Goal: Share content: Share content

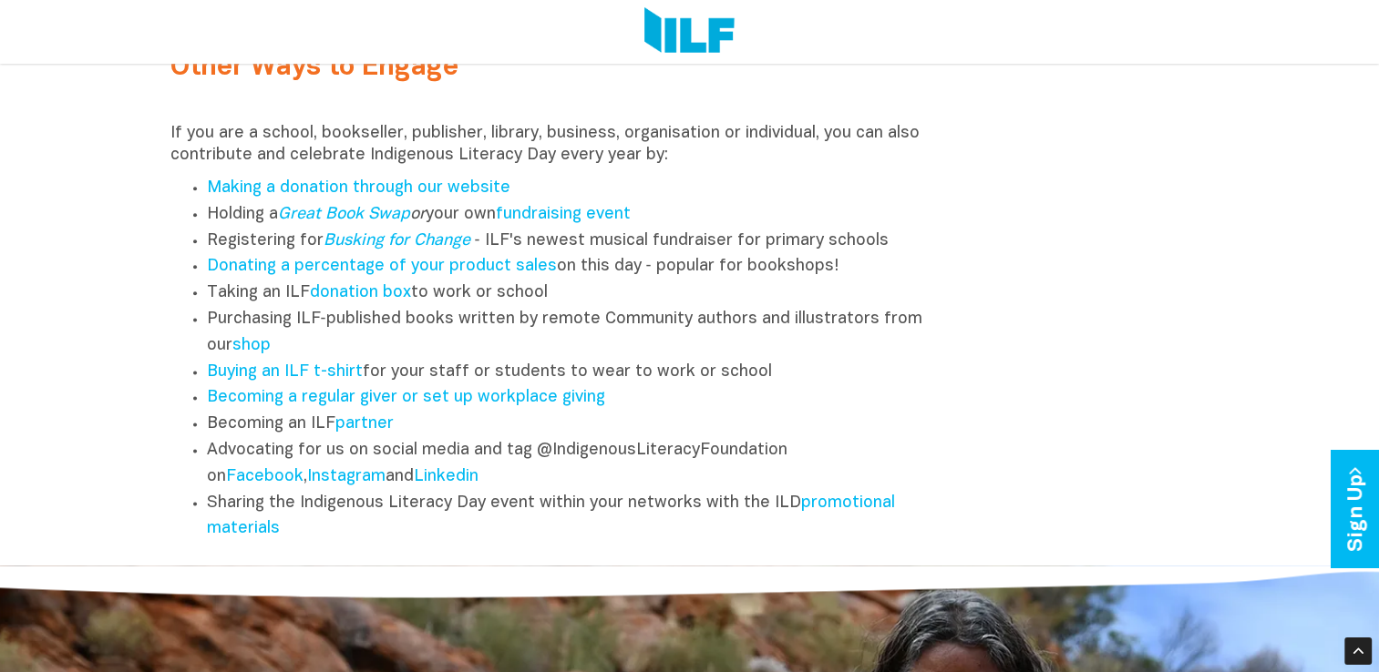
scroll to position [2305, 0]
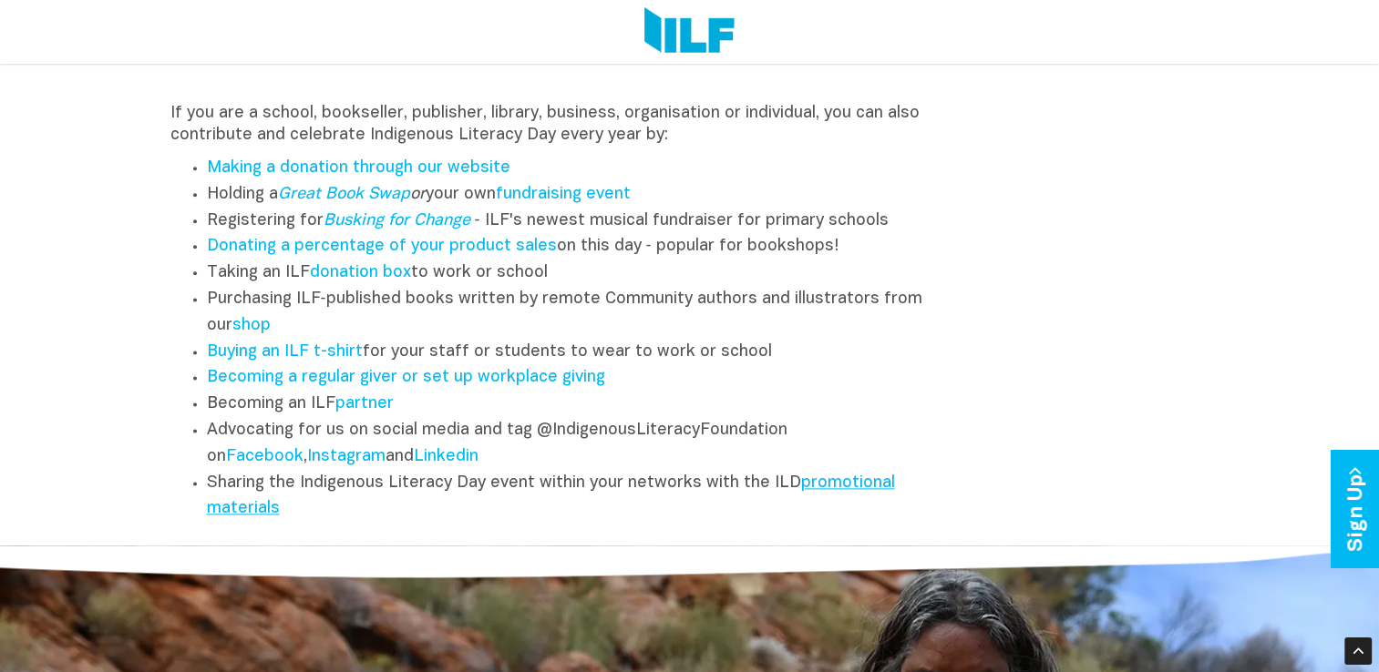
click at [842, 497] on link "promotional materials" at bounding box center [551, 497] width 688 height 42
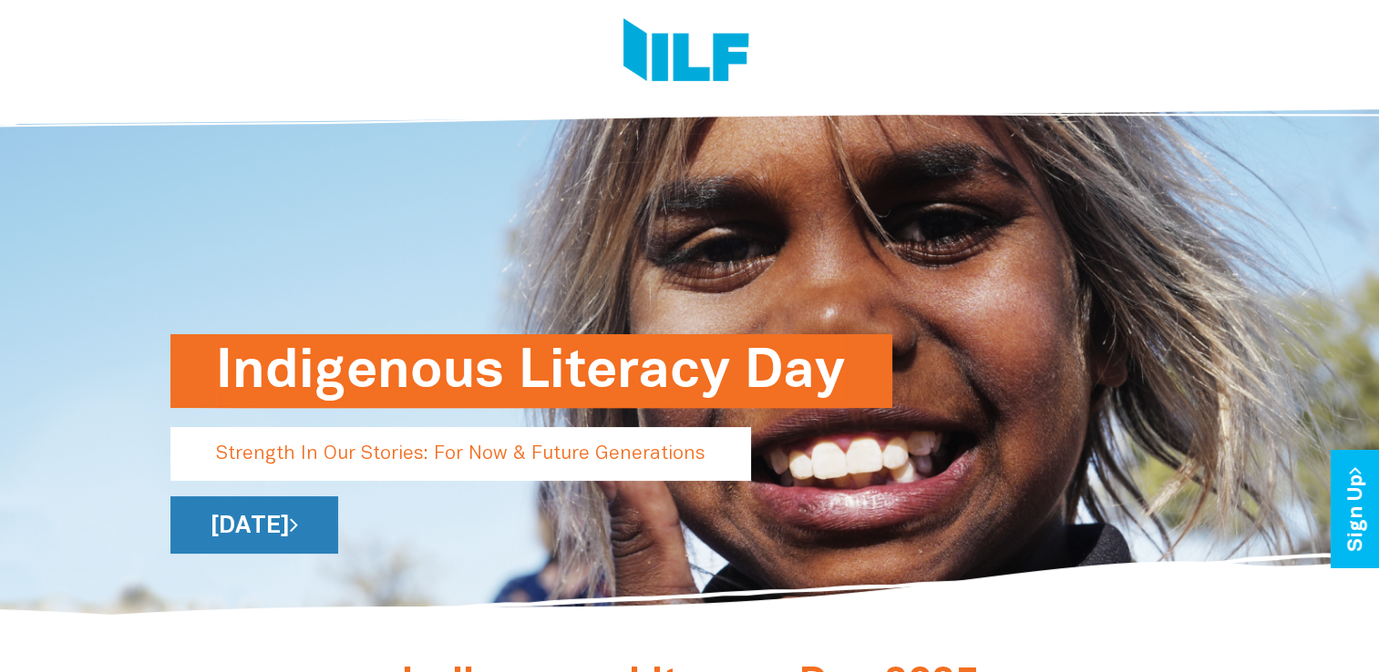
click at [338, 518] on link "[DATE]" at bounding box center [254, 525] width 168 height 57
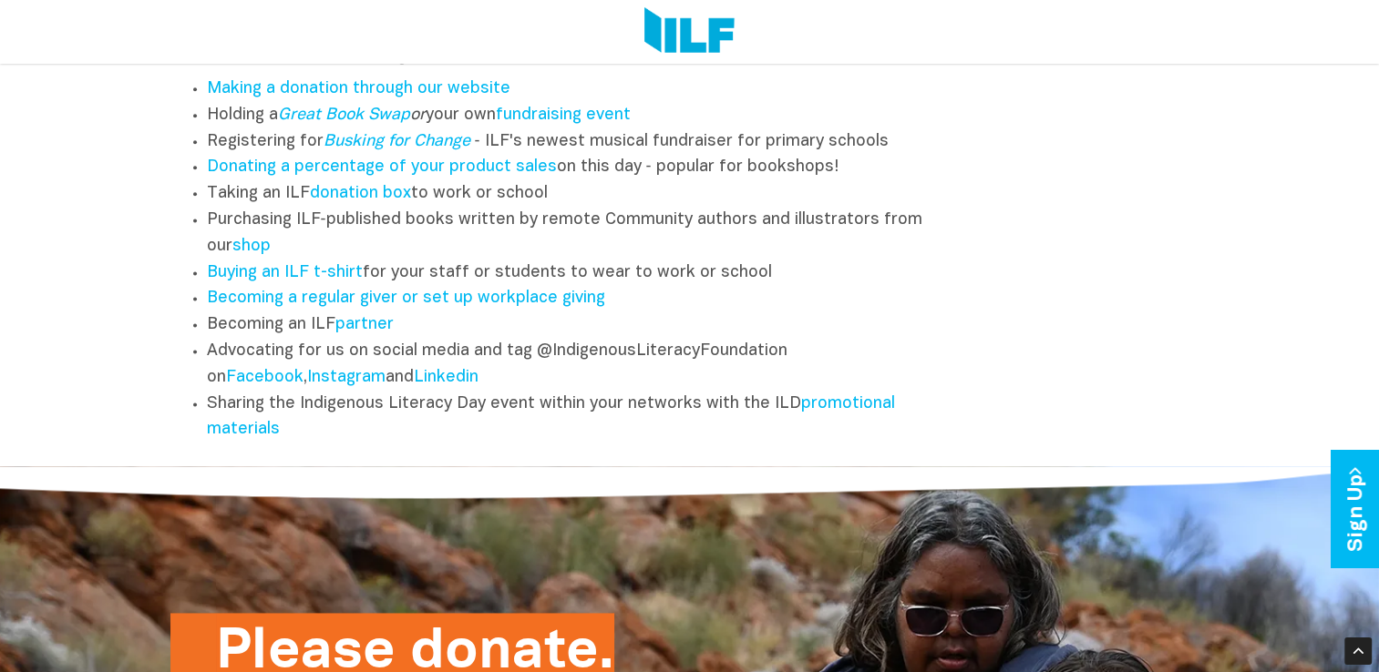
scroll to position [2432, 0]
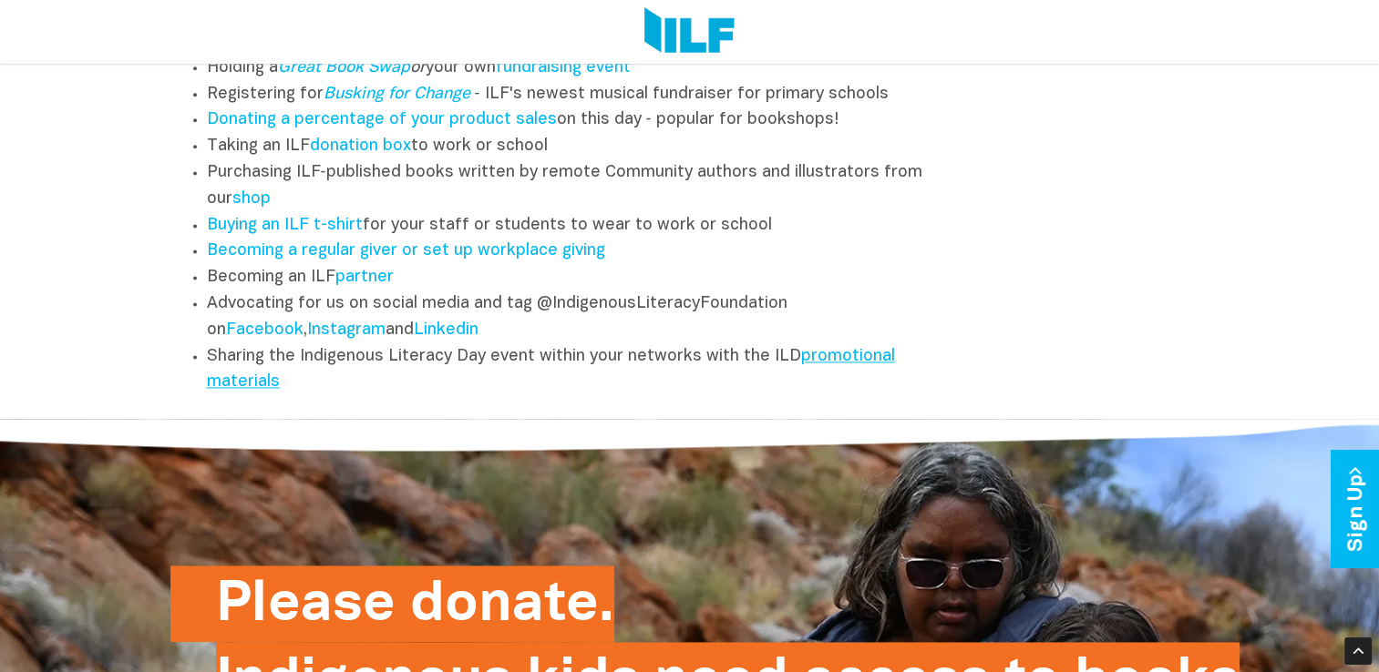
click at [248, 391] on link "promotional materials" at bounding box center [551, 370] width 688 height 42
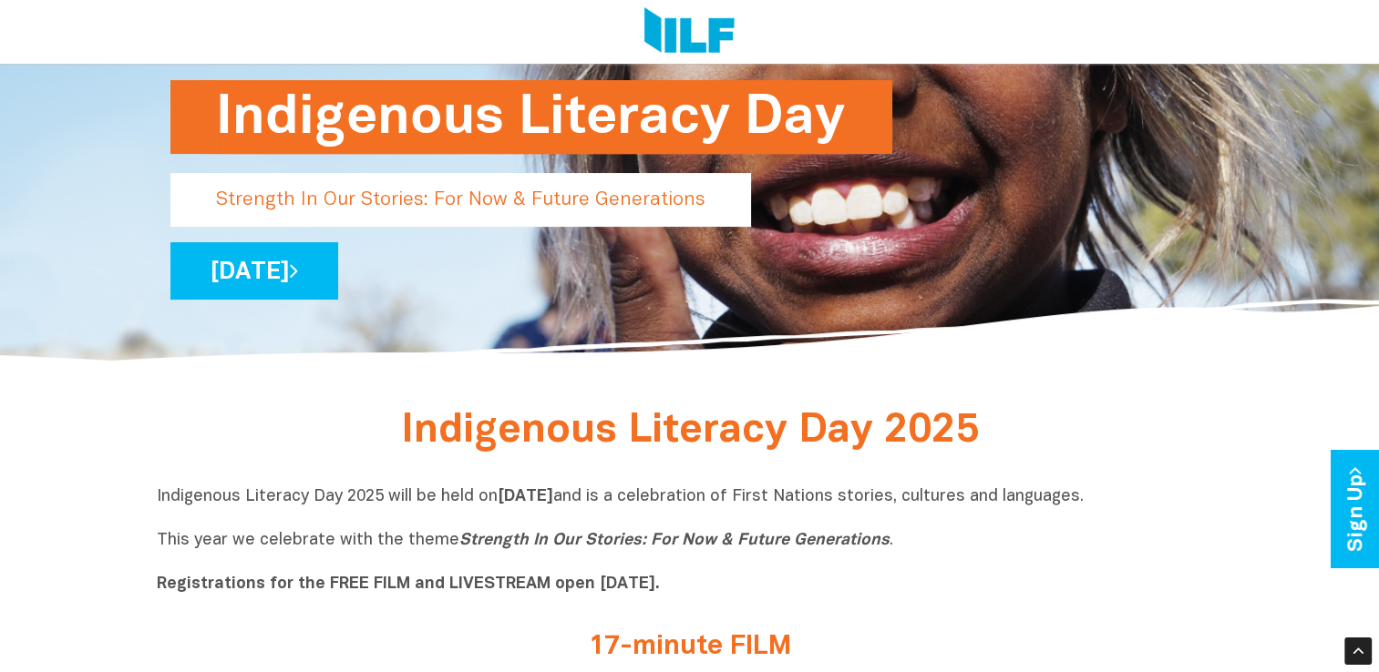
scroll to position [211, 0]
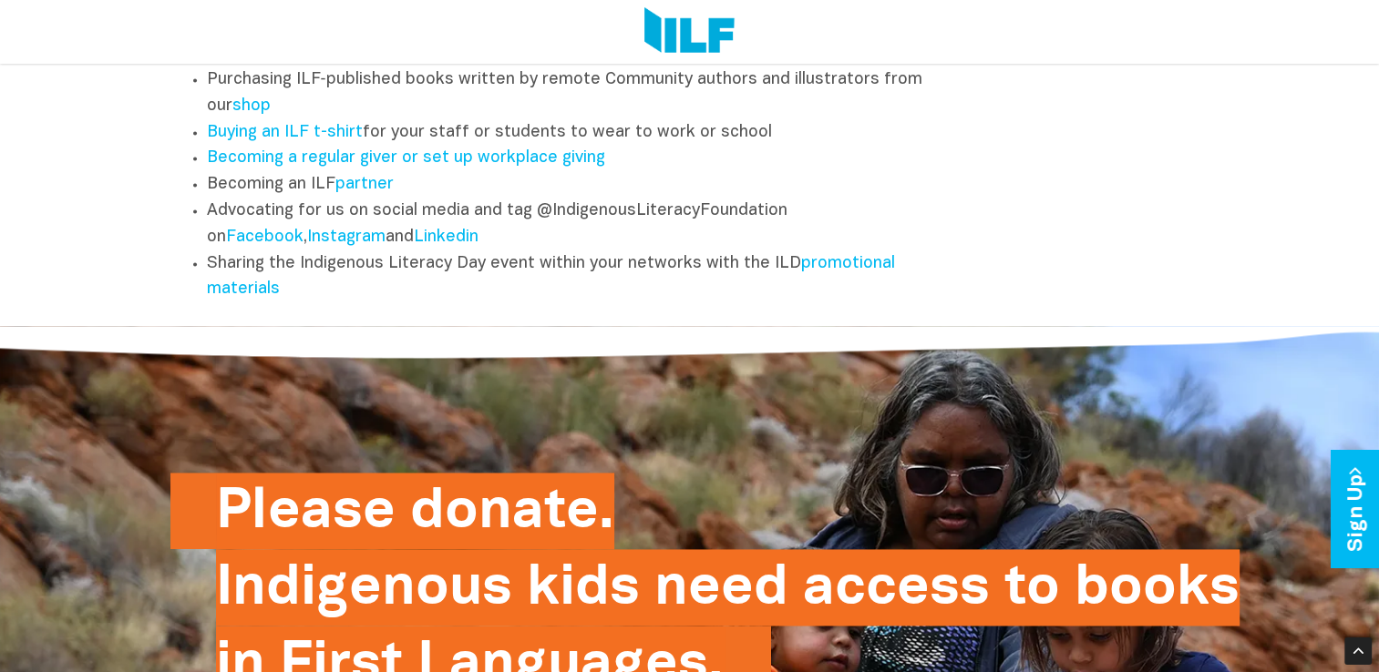
scroll to position [2545, 0]
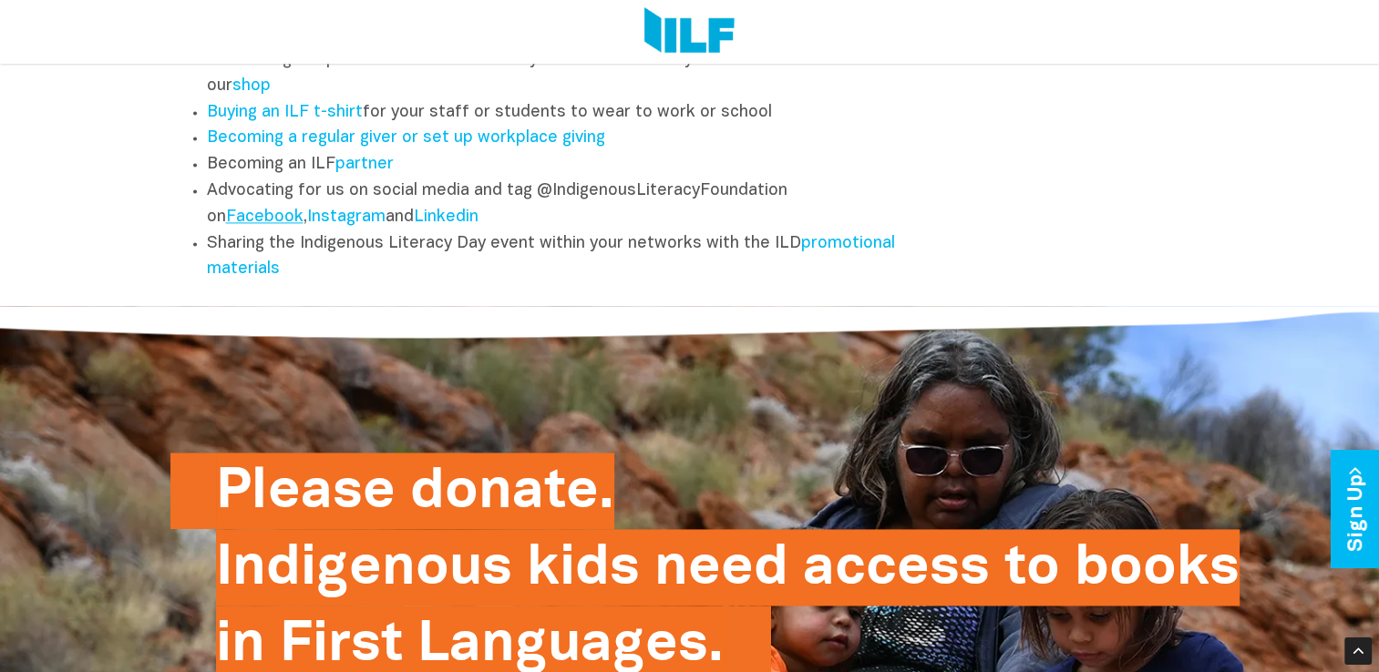
click at [258, 225] on link "Facebook" at bounding box center [264, 217] width 77 height 15
click at [259, 225] on link "Facebook" at bounding box center [264, 217] width 77 height 15
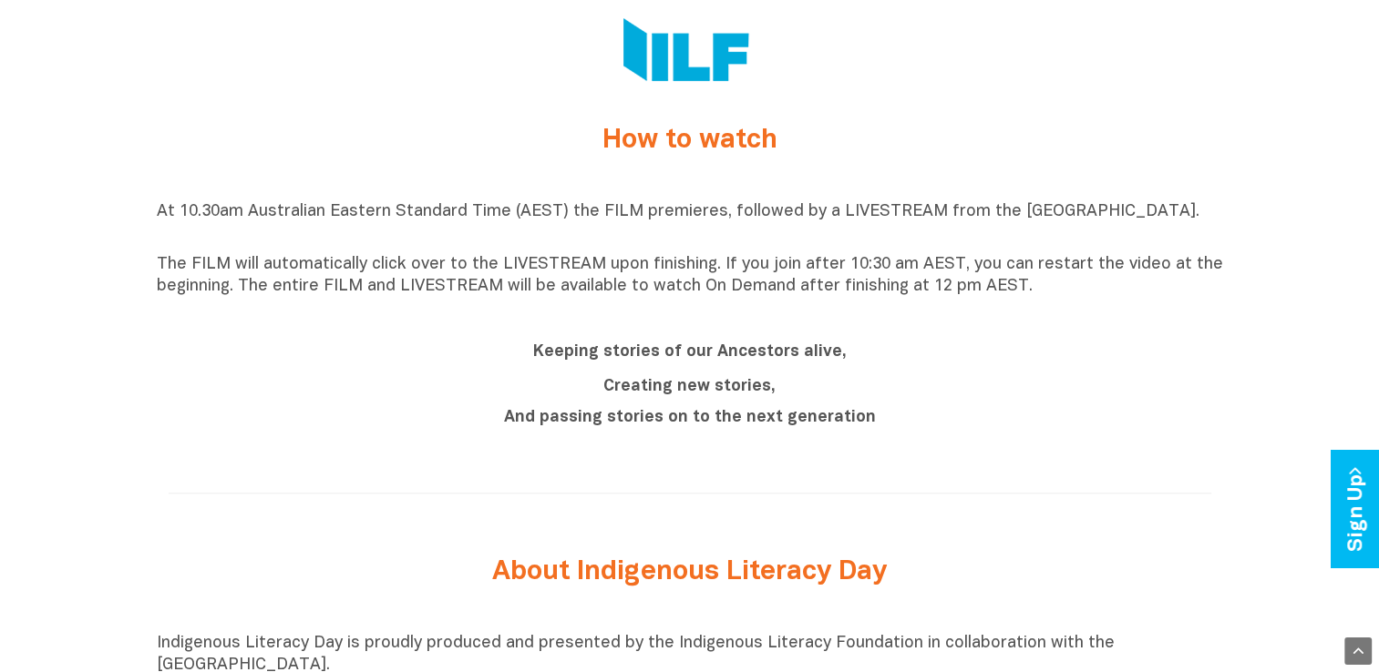
scroll to position [0, 0]
